Goal: Information Seeking & Learning: Learn about a topic

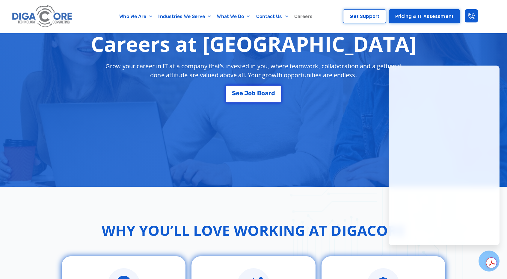
scroll to position [102, 0]
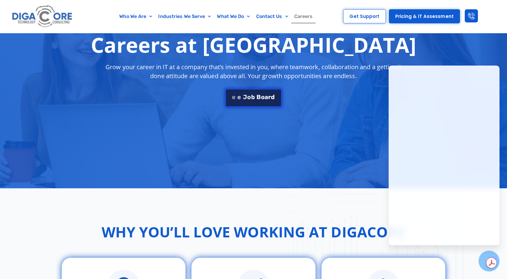
click at [266, 96] on span "a" at bounding box center [267, 97] width 4 height 6
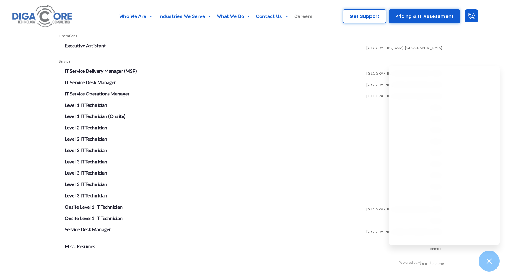
scroll to position [1052, 0]
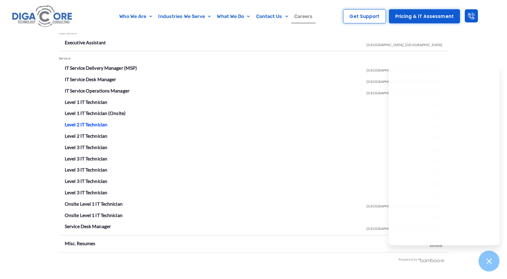
click at [95, 126] on link "Level 2 IT Technician" at bounding box center [86, 125] width 43 height 6
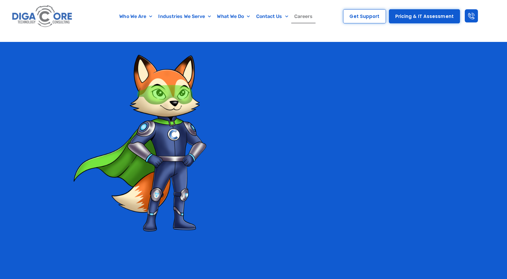
scroll to position [1052, 0]
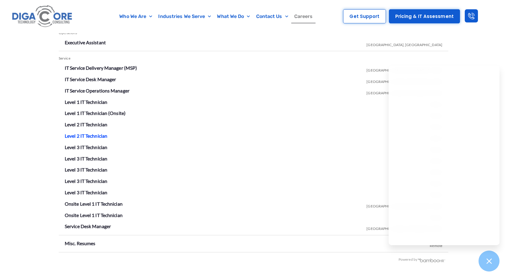
click at [90, 137] on link "Level 2 IT Technician" at bounding box center [86, 136] width 43 height 6
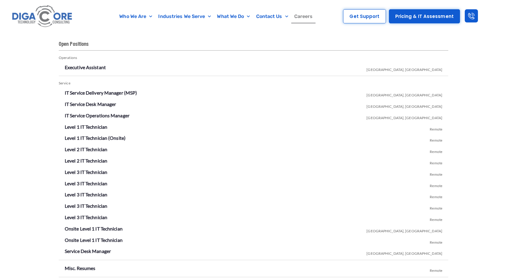
scroll to position [1052, 0]
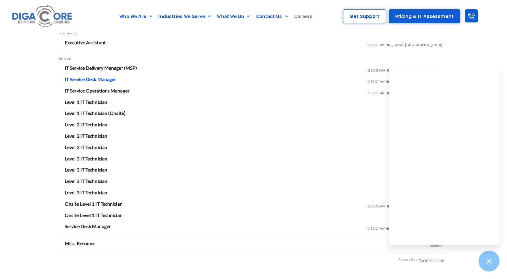
click at [103, 79] on link "IT Service Desk Manager" at bounding box center [90, 79] width 51 height 6
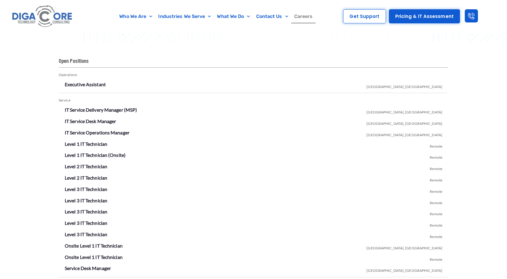
scroll to position [1052, 0]
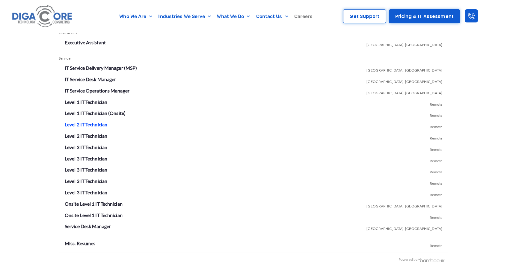
click at [84, 124] on link "Level 2 IT Technician" at bounding box center [86, 125] width 43 height 6
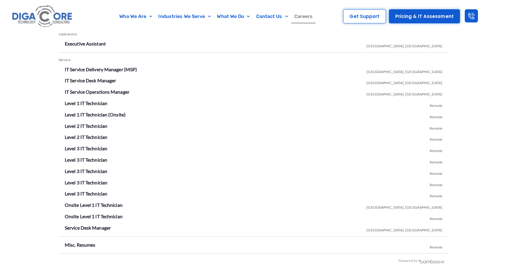
scroll to position [1052, 0]
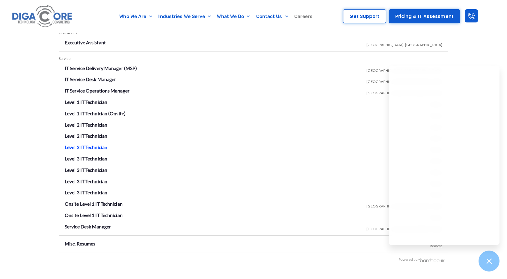
click at [98, 148] on link "Level 3 IT Technician" at bounding box center [86, 148] width 43 height 6
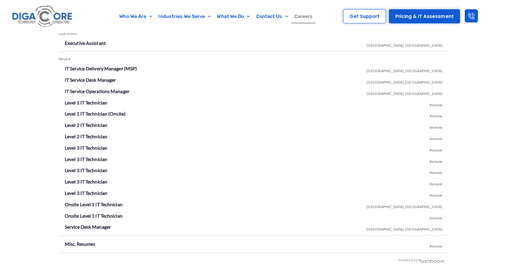
scroll to position [1052, 0]
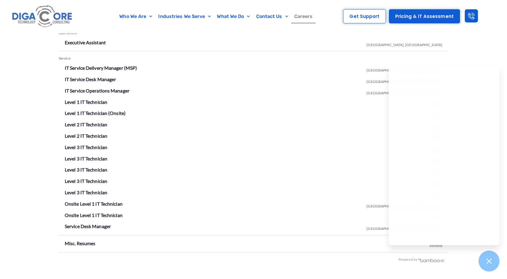
click at [338, 163] on li "Level 3 IT Technician Remote" at bounding box center [254, 159] width 378 height 10
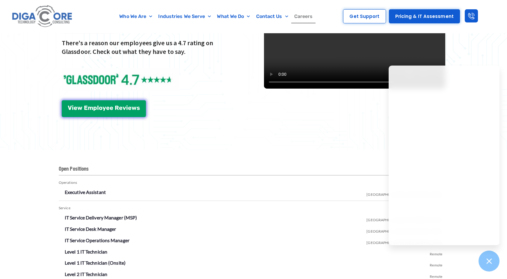
scroll to position [782, 0]
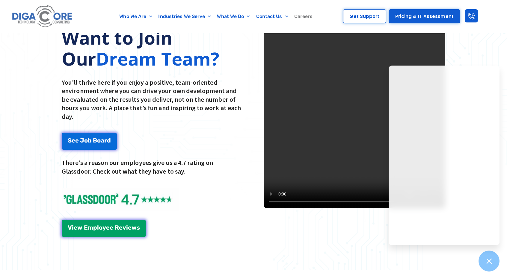
drag, startPoint x: 449, startPoint y: 68, endPoint x: 302, endPoint y: 253, distance: 236.2
click at [302, 253] on div "Want to Join Our Dream Team? You'll thrive here if you enjoy a positive, team-o…" at bounding box center [253, 132] width 507 height 276
click at [425, 253] on div "Want to Join Our Dream Team? You'll thrive here if you enjoy a positive, team-o…" at bounding box center [253, 132] width 507 height 276
click at [486, 261] on icon at bounding box center [489, 262] width 8 height 8
